Goal: Find specific page/section: Find specific page/section

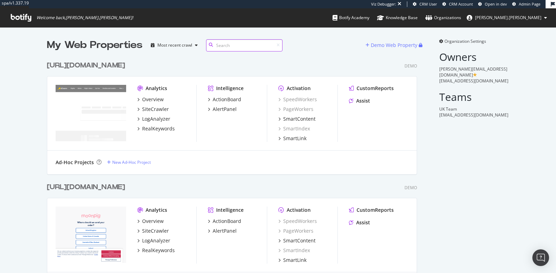
scroll to position [11189, 376]
type input "housek"
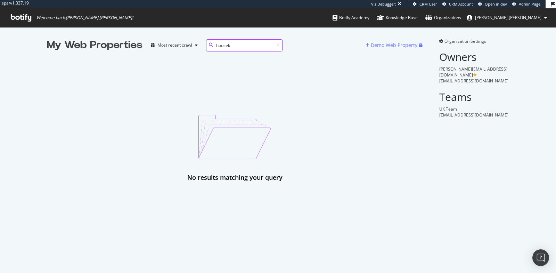
click at [247, 42] on input "housek" at bounding box center [244, 45] width 76 height 12
click at [247, 43] on input "housek" at bounding box center [244, 45] width 76 height 12
